Goal: Task Accomplishment & Management: Manage account settings

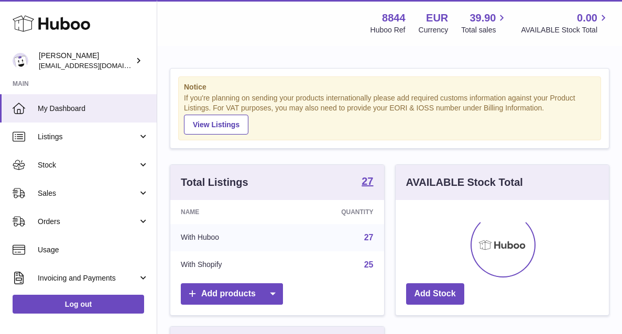
scroll to position [164, 213]
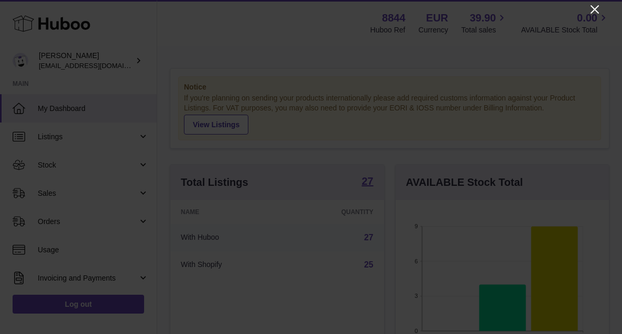
click at [594, 10] on icon "Close" at bounding box center [595, 9] width 8 height 8
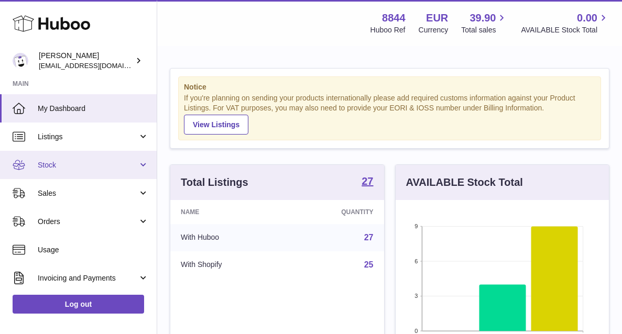
click at [87, 165] on span "Stock" at bounding box center [88, 165] width 100 height 10
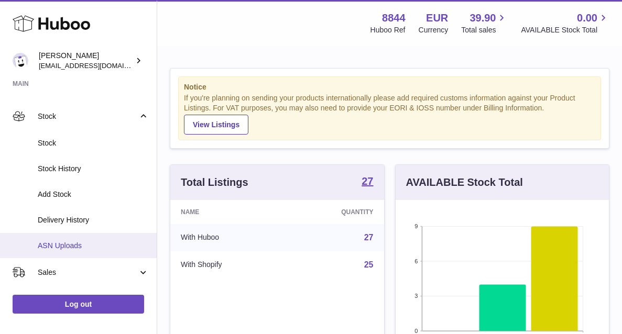
scroll to position [49, 0]
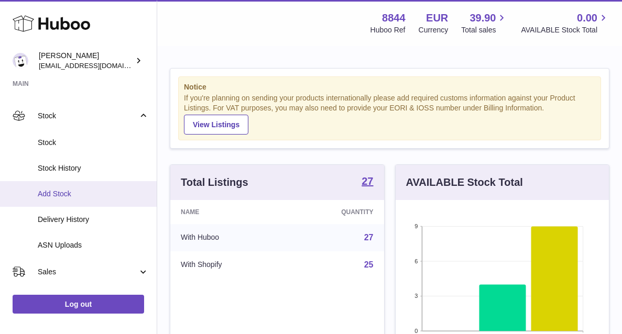
click at [85, 190] on span "Add Stock" at bounding box center [93, 194] width 111 height 10
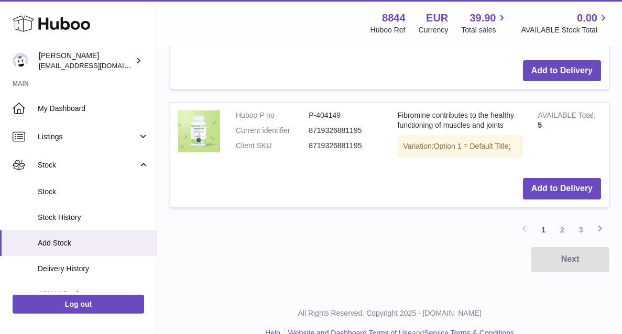
scroll to position [1385, 0]
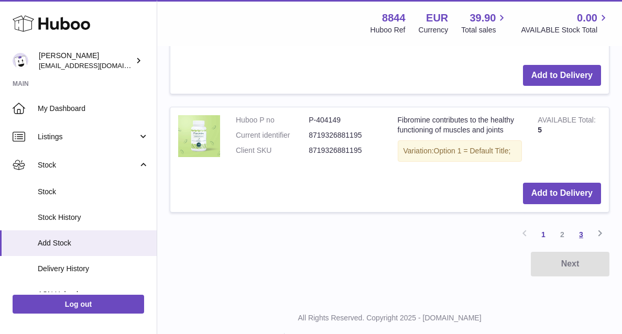
click at [583, 225] on link "3" at bounding box center [581, 234] width 19 height 19
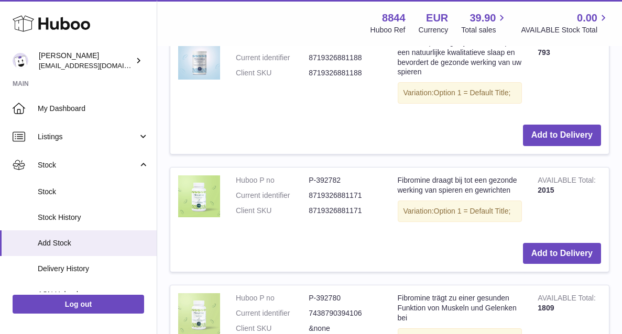
scroll to position [848, 0]
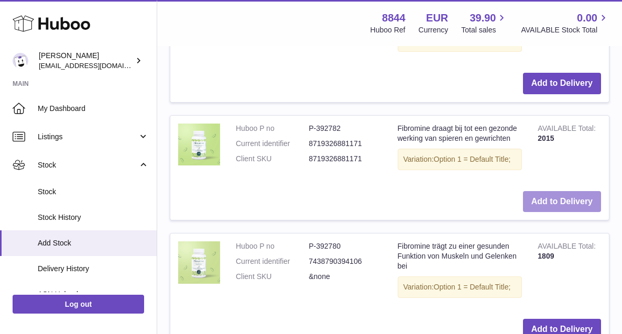
click at [582, 191] on button "Add to Delivery" at bounding box center [562, 201] width 78 height 21
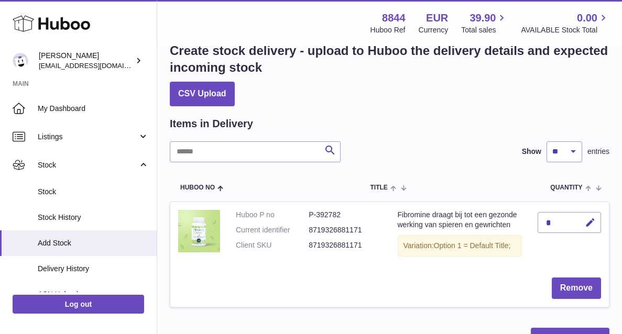
scroll to position [71, 0]
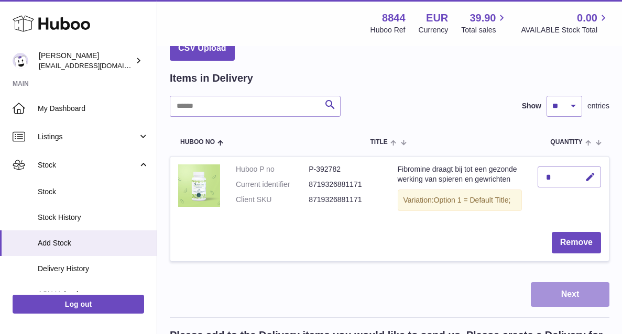
click at [568, 288] on button "Next" at bounding box center [570, 295] width 79 height 25
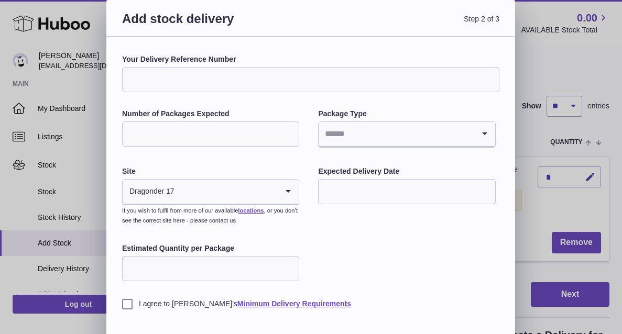
click at [224, 142] on input "Number of Packages Expected" at bounding box center [210, 134] width 177 height 25
type input "*"
click at [355, 143] on input "Search for option" at bounding box center [396, 134] width 155 height 24
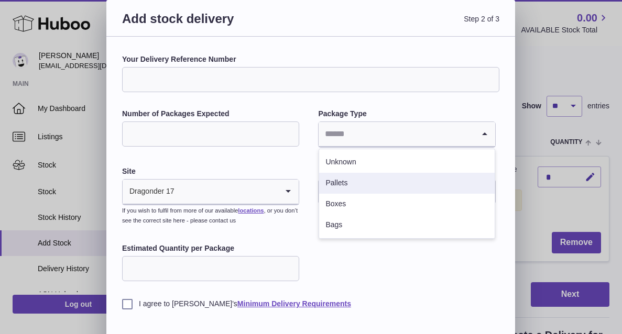
click at [379, 185] on li "Pallets" at bounding box center [406, 183] width 175 height 21
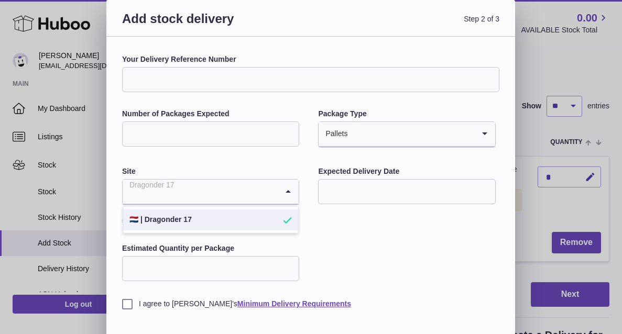
click at [229, 185] on input "Search for option" at bounding box center [200, 192] width 155 height 24
click at [228, 219] on li "🇳🇱 | Dragonder 17" at bounding box center [210, 220] width 175 height 21
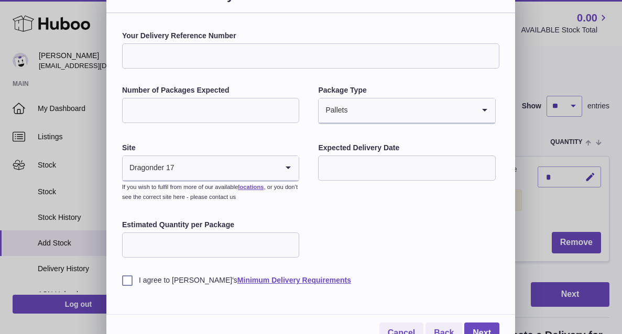
scroll to position [25, 0]
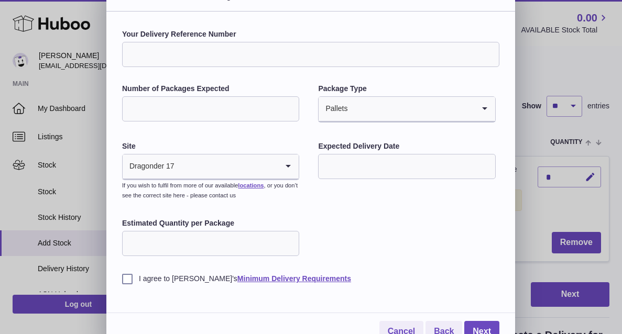
click at [360, 169] on input "text" at bounding box center [406, 166] width 177 height 25
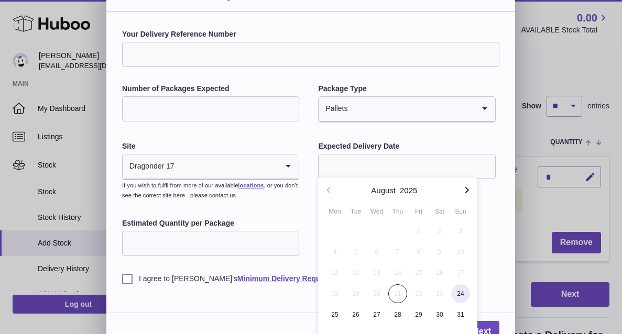
click at [462, 292] on span "24" at bounding box center [460, 294] width 19 height 19
type input "**********"
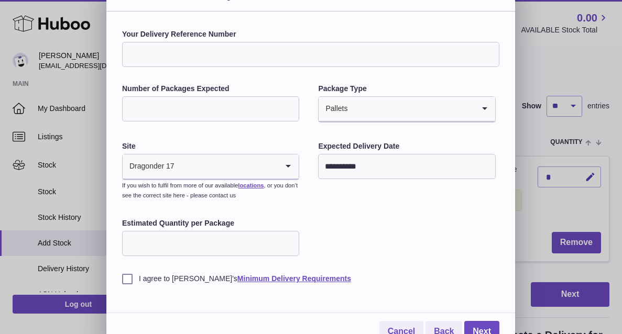
click at [243, 249] on input "Estimated Quantity per Package" at bounding box center [210, 243] width 177 height 25
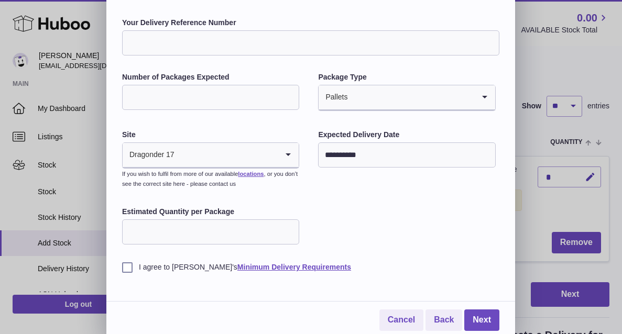
scroll to position [36, 0]
click at [160, 266] on label "I agree to Huboo's Minimum Delivery Requirements" at bounding box center [310, 268] width 377 height 10
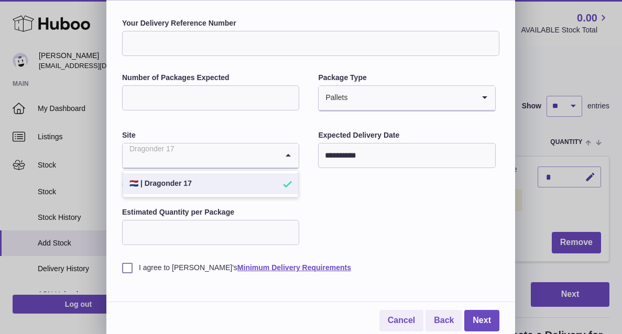
click at [179, 161] on input "Search for option" at bounding box center [200, 156] width 155 height 24
click at [203, 182] on li "🇳🇱 | Dragonder 17" at bounding box center [210, 183] width 175 height 21
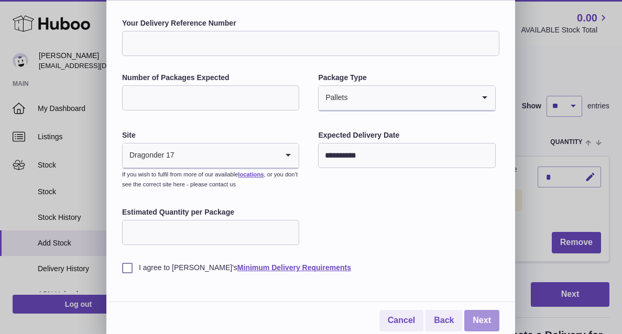
click at [474, 313] on link "Next" at bounding box center [481, 320] width 35 height 21
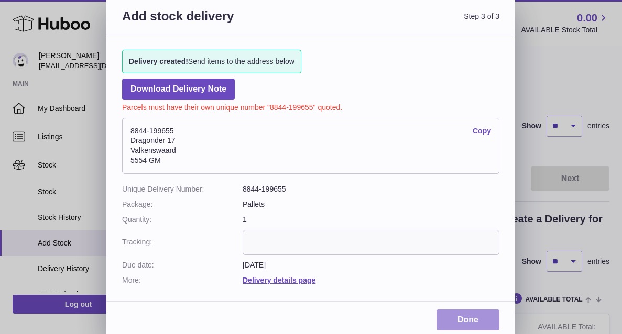
scroll to position [2, 0]
click at [487, 318] on link "Done" at bounding box center [468, 320] width 63 height 21
